Goal: Use online tool/utility: Use online tool/utility

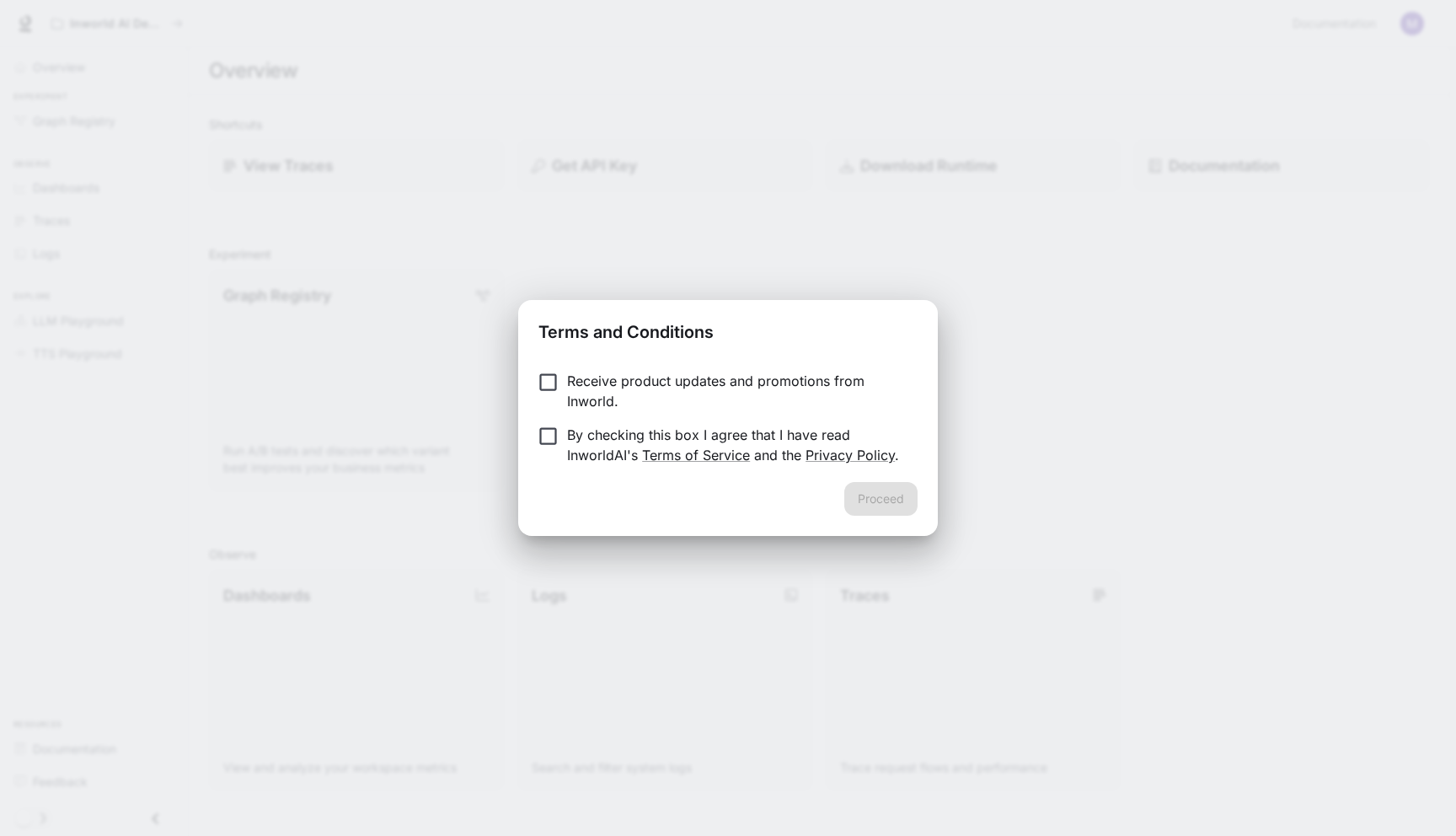
click at [643, 384] on p "Receive product updates and promotions from Inworld." at bounding box center [735, 391] width 337 height 41
click at [679, 436] on p "By checking this box I agree that I have read InworldAI's Terms of Service and …" at bounding box center [735, 445] width 337 height 41
click at [900, 503] on button "Proceed" at bounding box center [881, 499] width 73 height 34
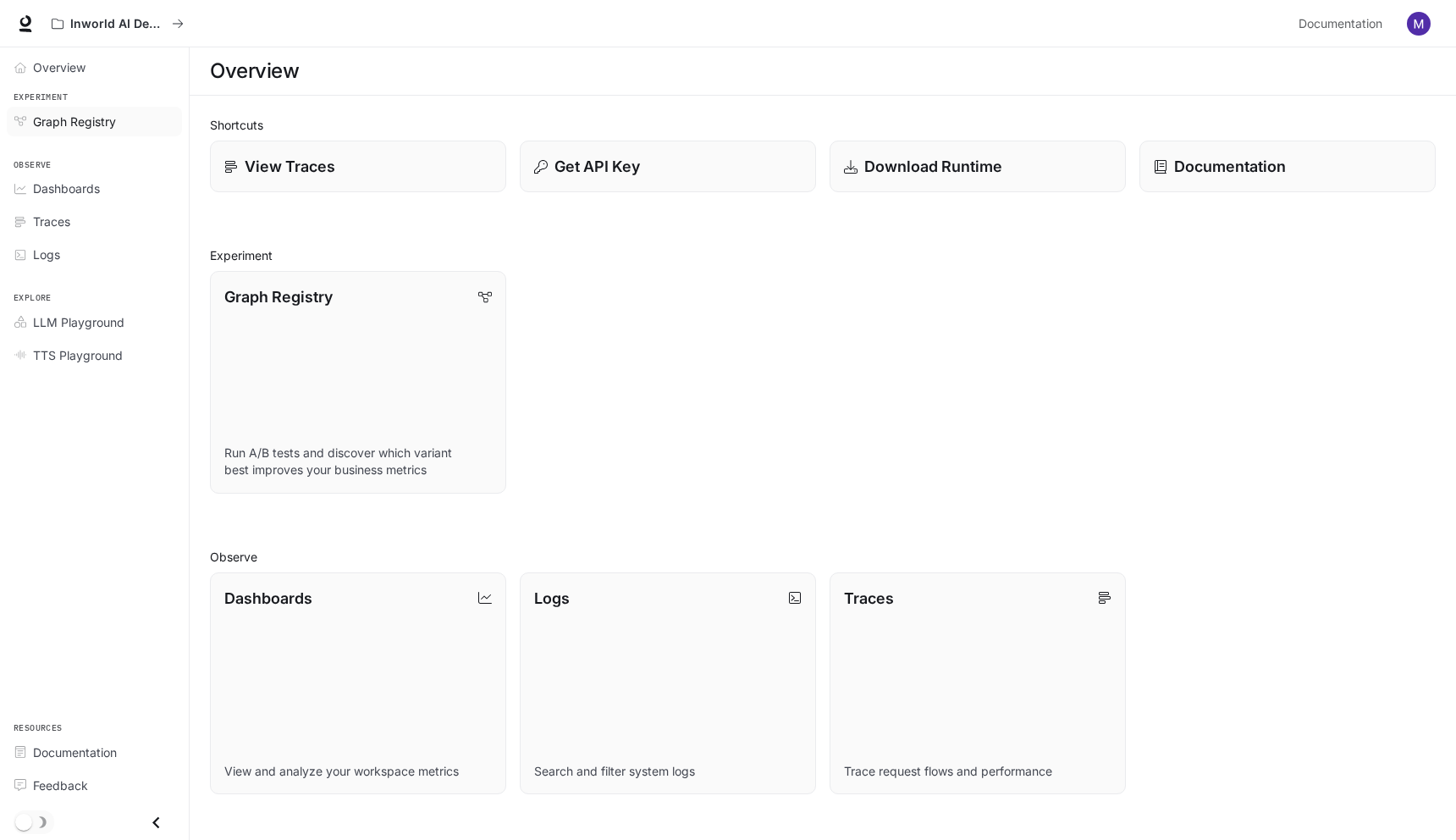
click at [67, 126] on span "Graph Registry" at bounding box center [74, 121] width 83 height 18
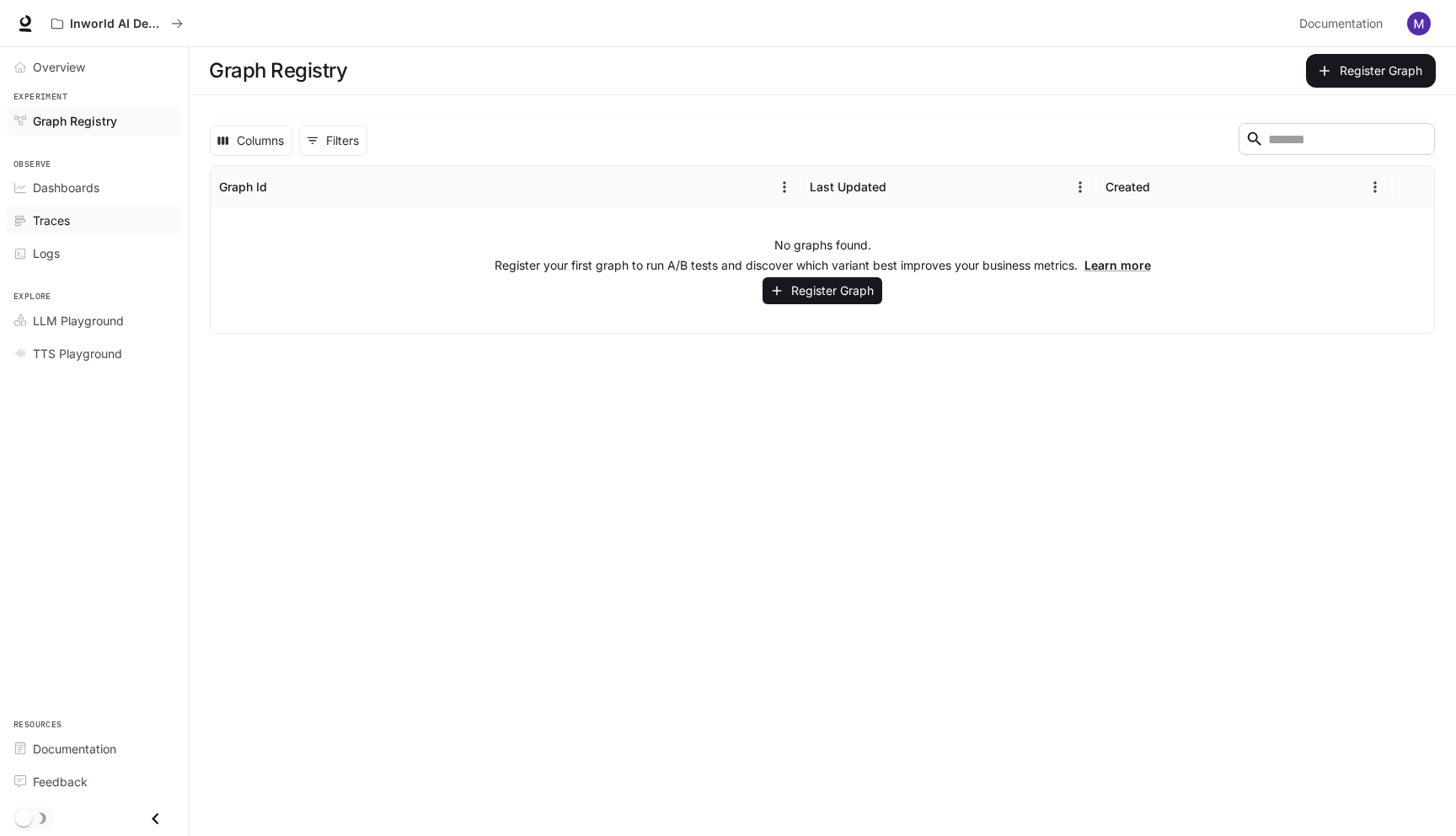
click at [52, 213] on span "Traces" at bounding box center [52, 221] width 37 height 17
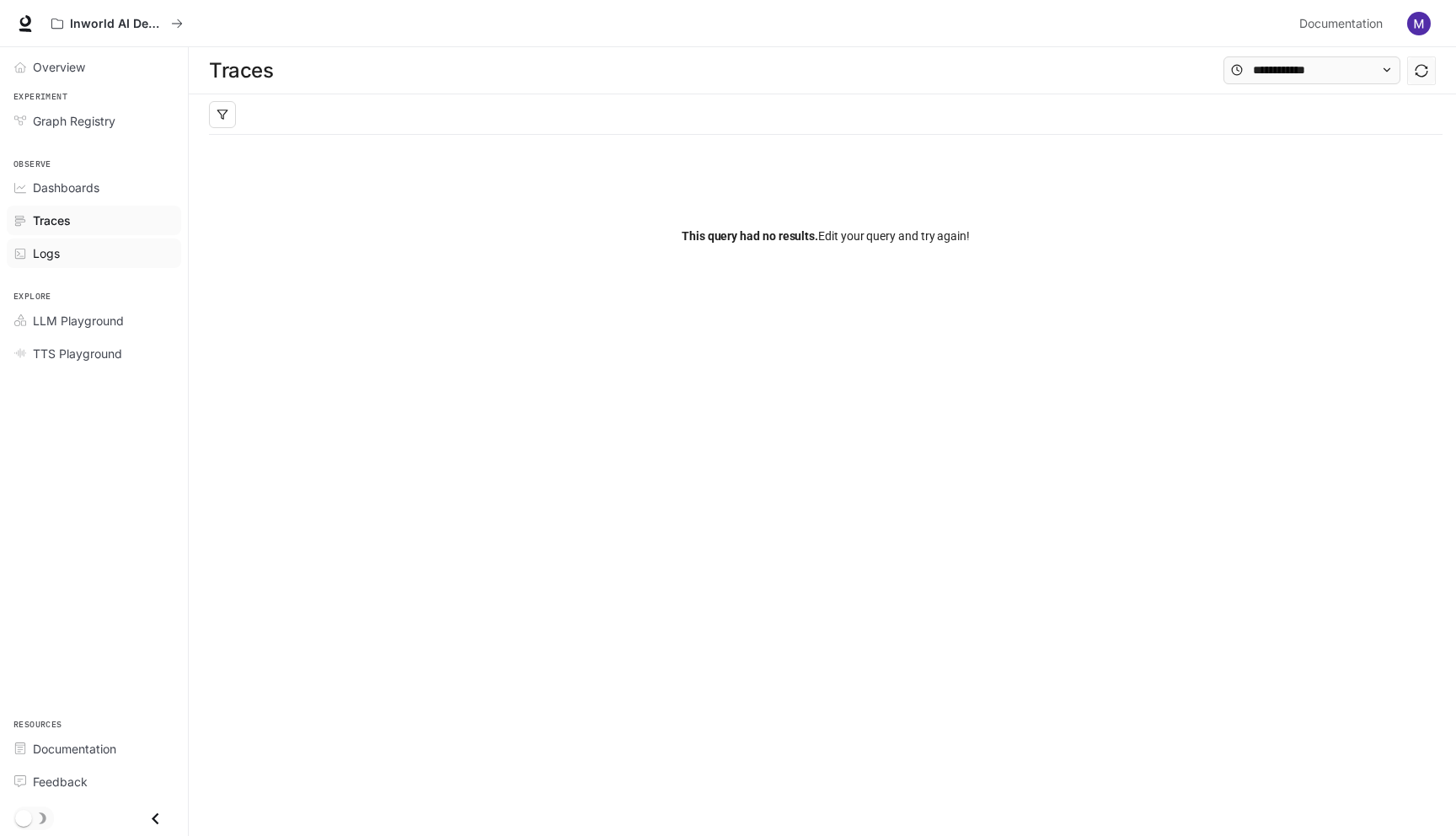
click at [56, 265] on link "Logs" at bounding box center [93, 253] width 174 height 29
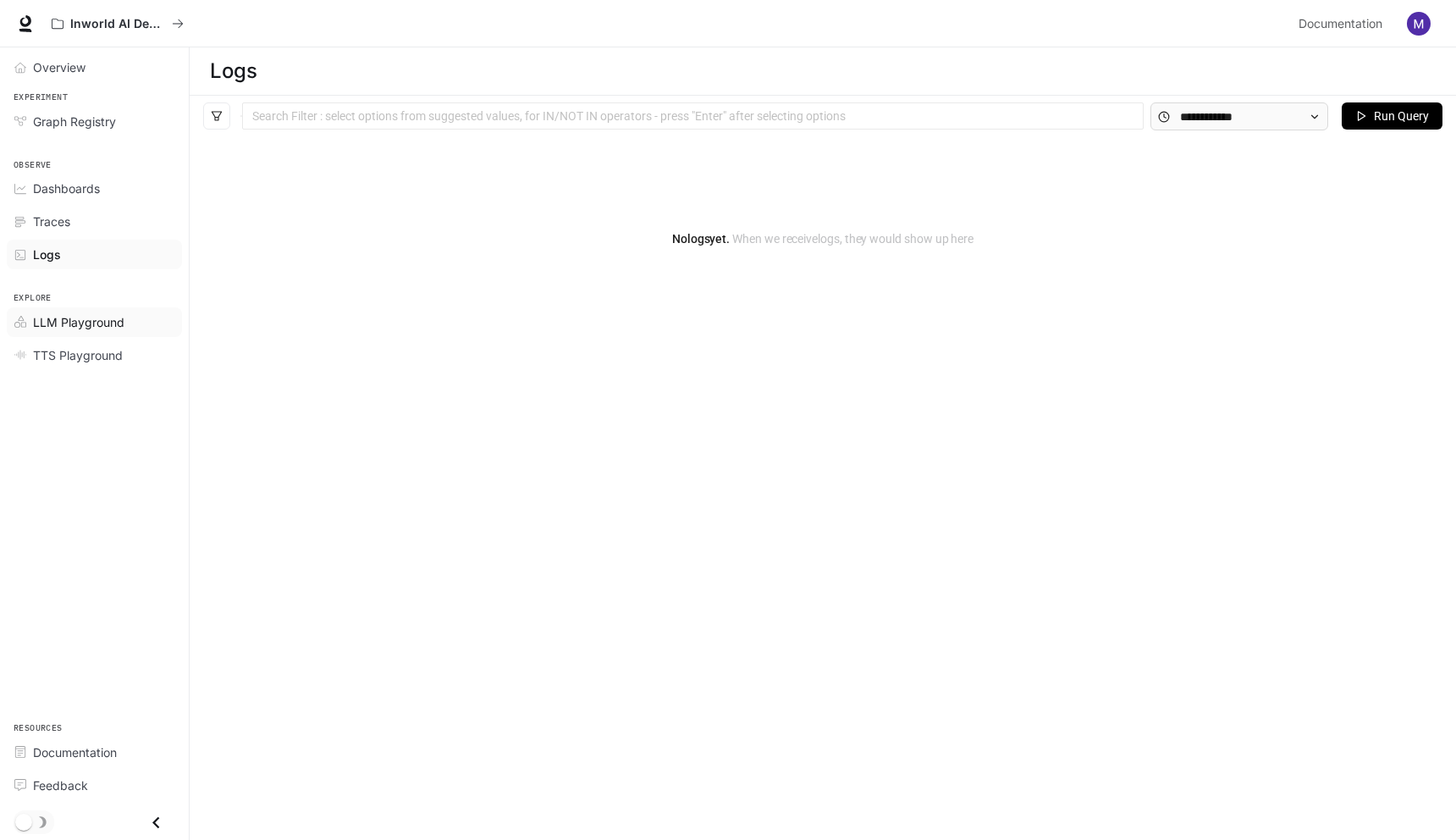
click at [90, 323] on span "LLM Playground" at bounding box center [79, 322] width 92 height 18
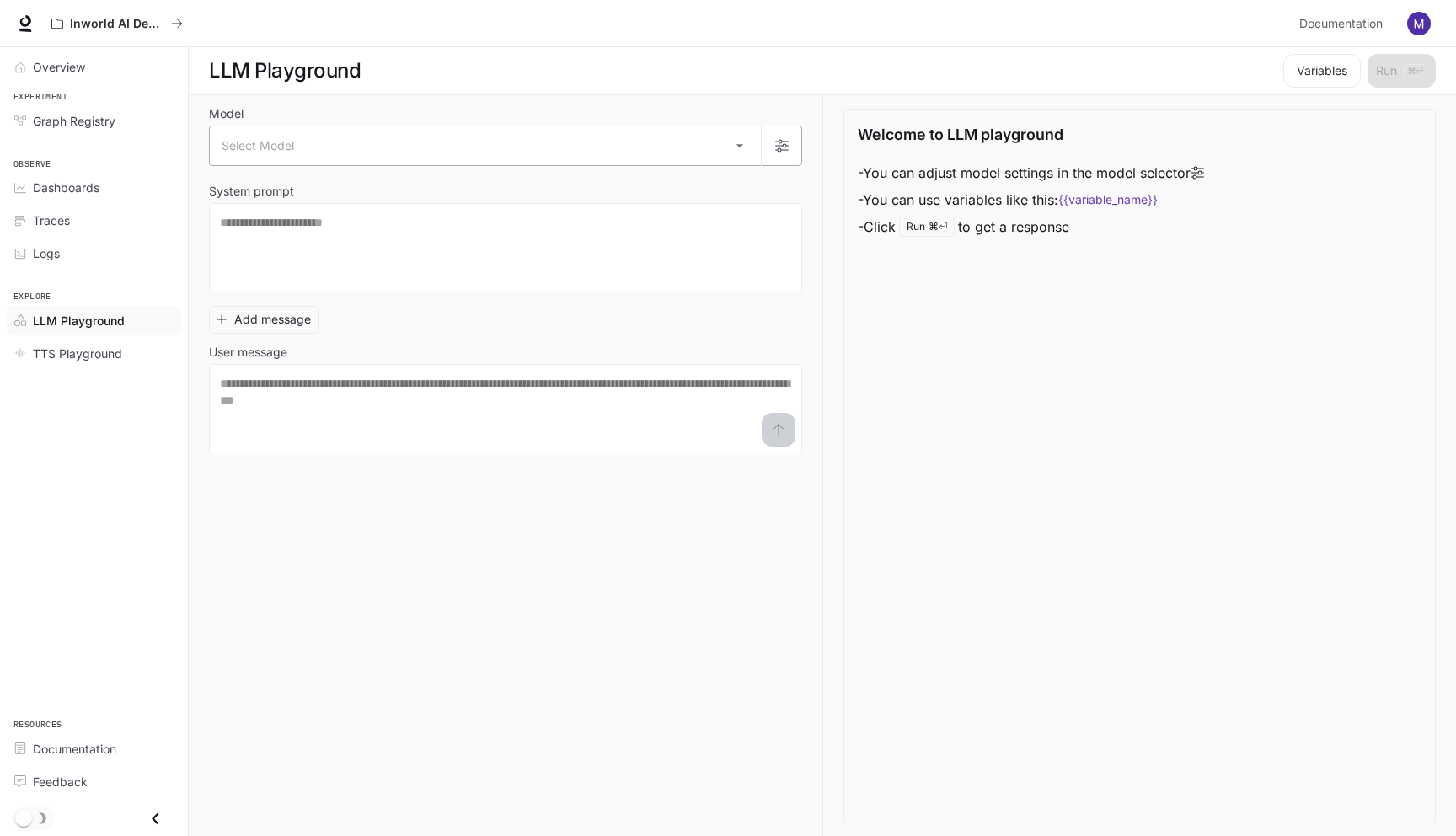
click at [741, 143] on body "Skip to main content Inworld AI Demos Documentation Documentation Portal Overvi…" at bounding box center [728, 418] width 1456 height 837
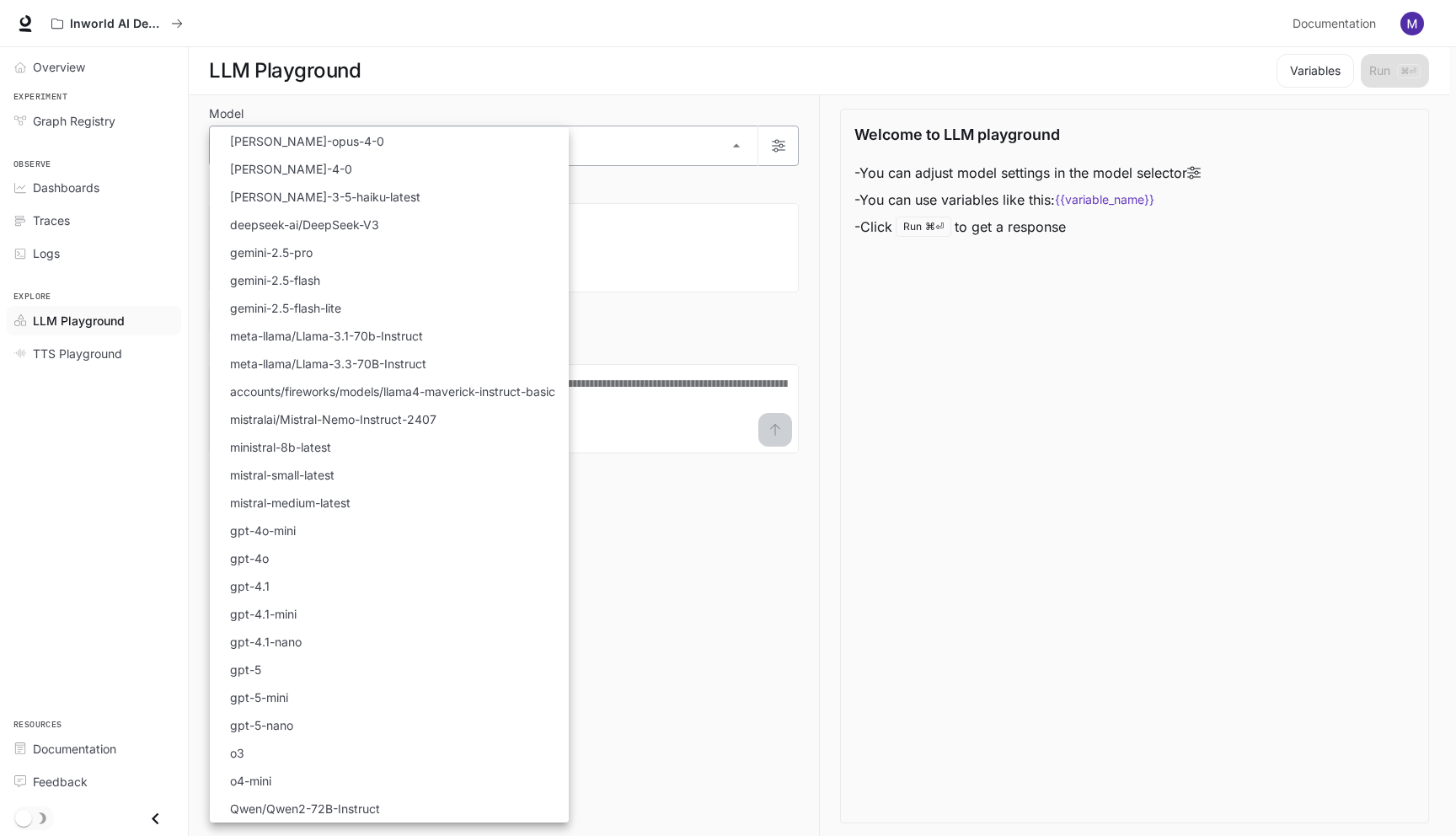
click at [741, 143] on div at bounding box center [728, 418] width 1456 height 836
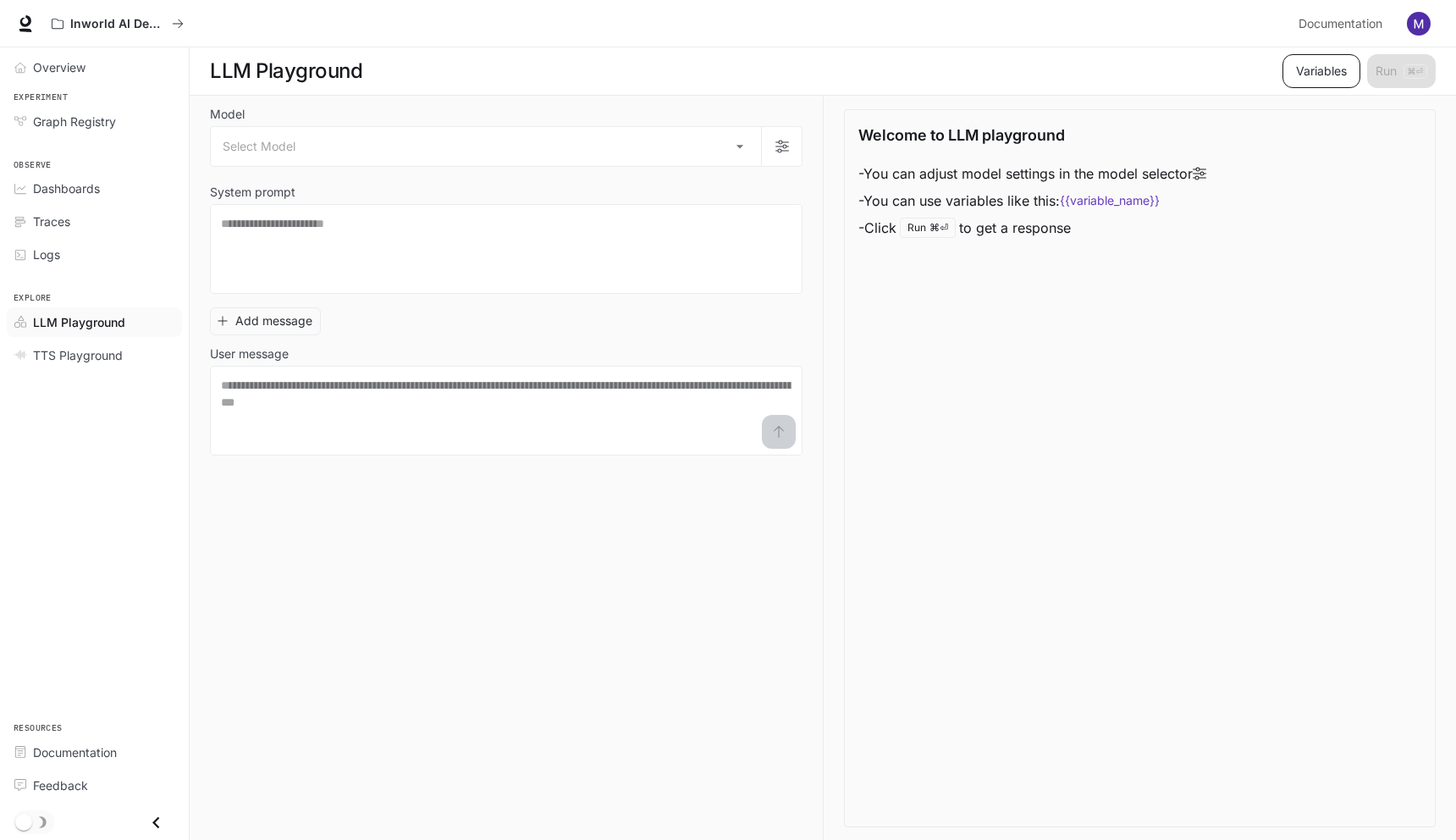
click at [1326, 68] on button "Variables" at bounding box center [1321, 70] width 78 height 34
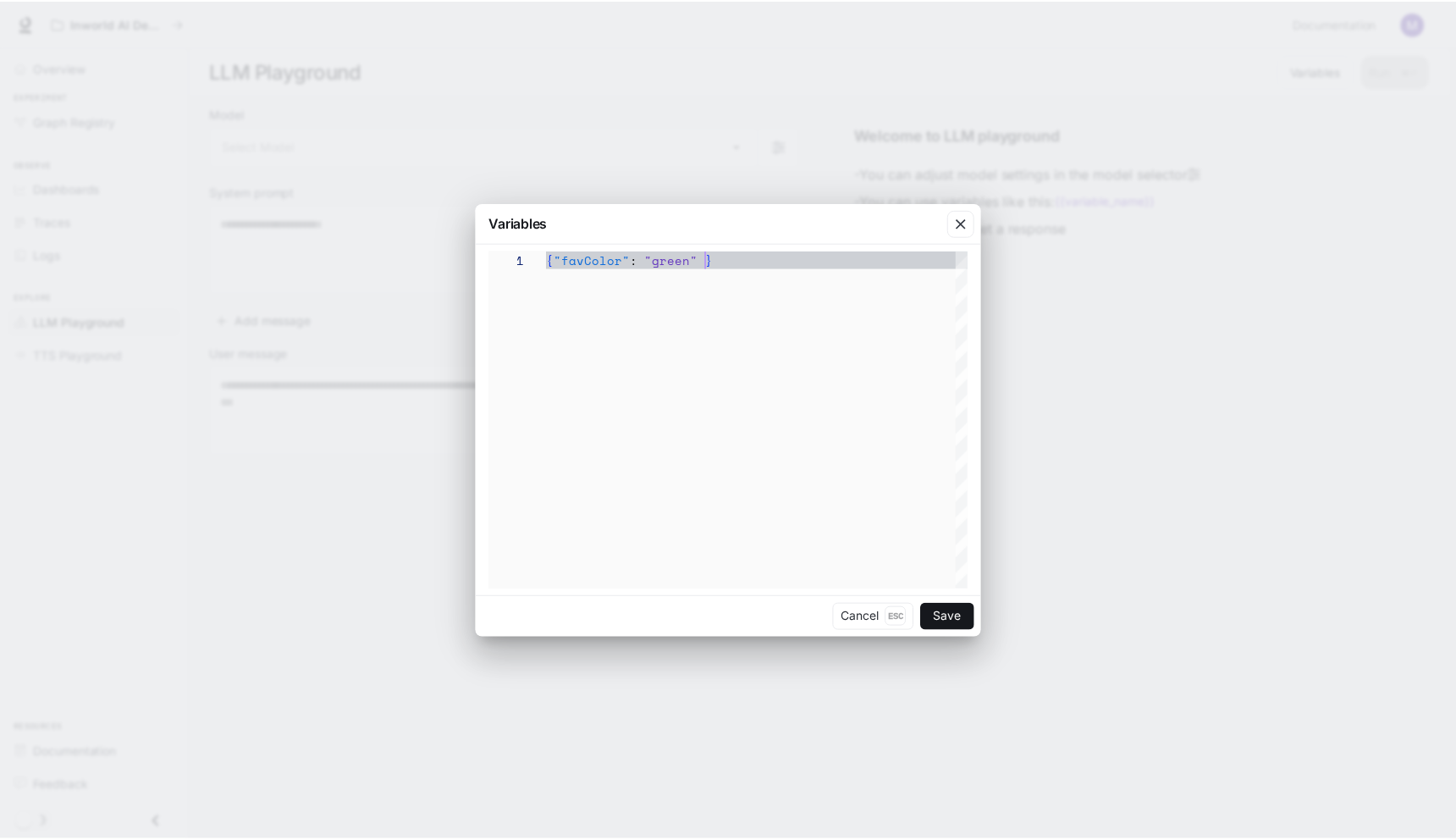
scroll to position [0, 158]
click at [807, 298] on div "{ "favColor" : "green" }" at bounding box center [760, 420] width 423 height 339
click at [971, 221] on icon "button" at bounding box center [965, 223] width 17 height 17
